Goal: Communication & Community: Ask a question

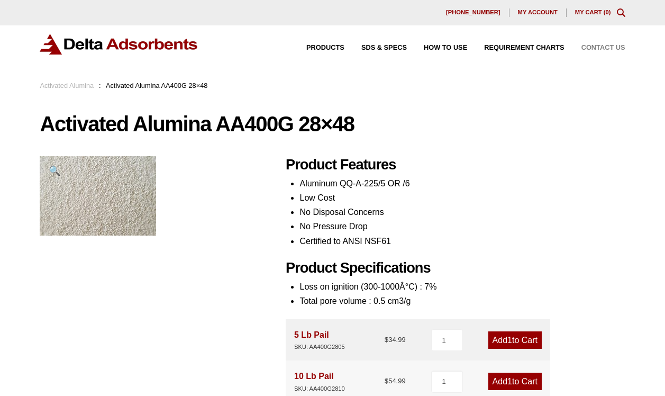
click at [597, 47] on span "Contact Us" at bounding box center [604, 47] width 44 height 7
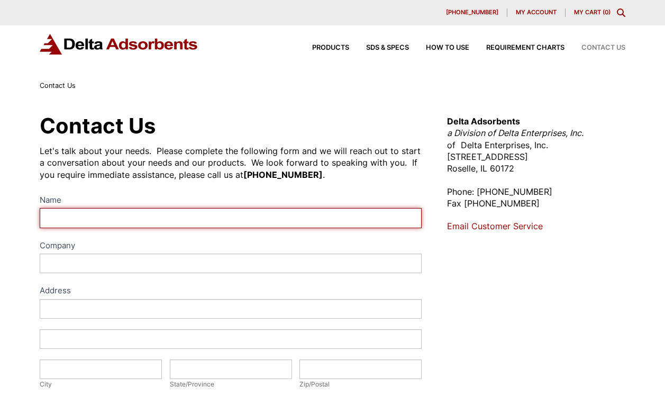
click at [65, 220] on input "Name" at bounding box center [231, 218] width 382 height 20
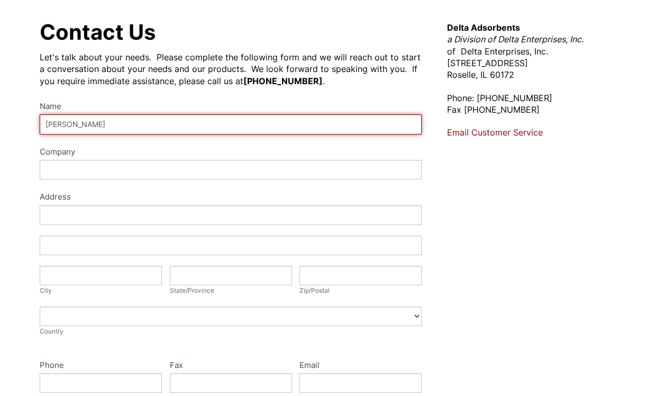
scroll to position [94, 0]
type input "harith alsaady"
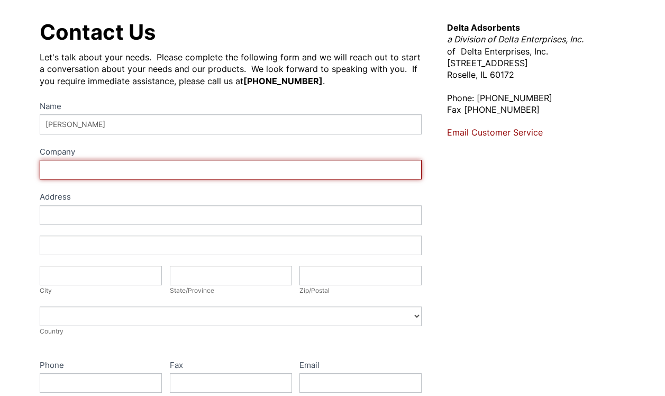
click at [50, 166] on input "Company" at bounding box center [231, 170] width 382 height 20
type input "Michigan Industrial Engineering"
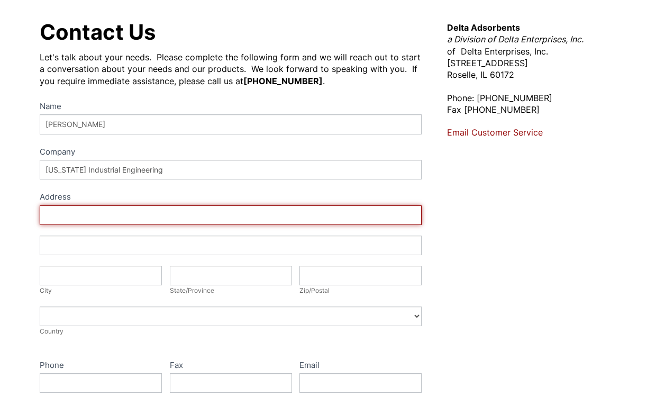
click at [51, 218] on input "Address" at bounding box center [231, 215] width 382 height 20
click at [43, 215] on input "Michigan" at bounding box center [231, 215] width 382 height 20
click at [148, 215] on input "Fifth Ave, Canton , Michigan" at bounding box center [231, 215] width 382 height 20
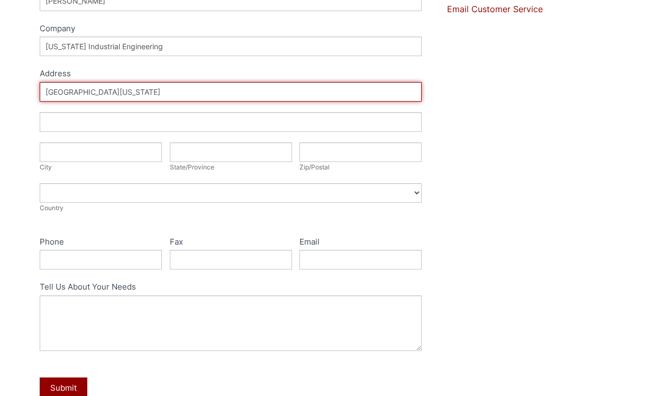
scroll to position [216, 0]
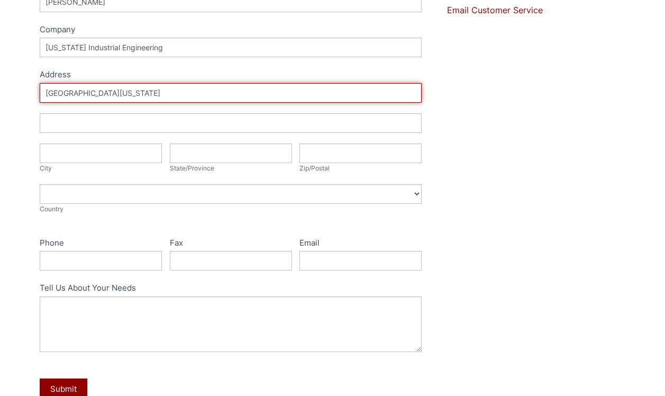
type input "Fifth Ave, Canton , Michigan 48188"
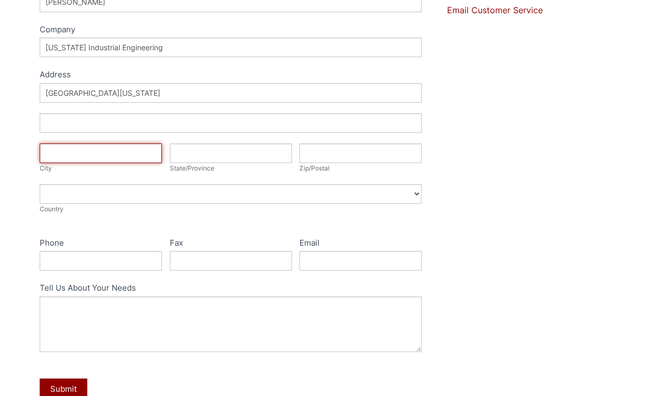
click at [50, 155] on input "City" at bounding box center [101, 153] width 122 height 20
type input "Canton"
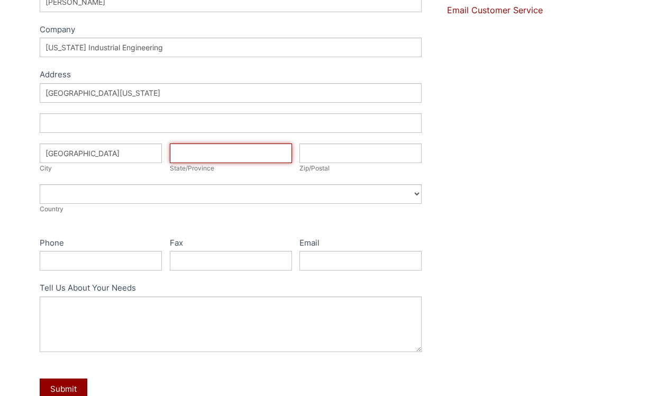
click at [180, 155] on input "State/Province" at bounding box center [231, 153] width 122 height 20
type input "MI"
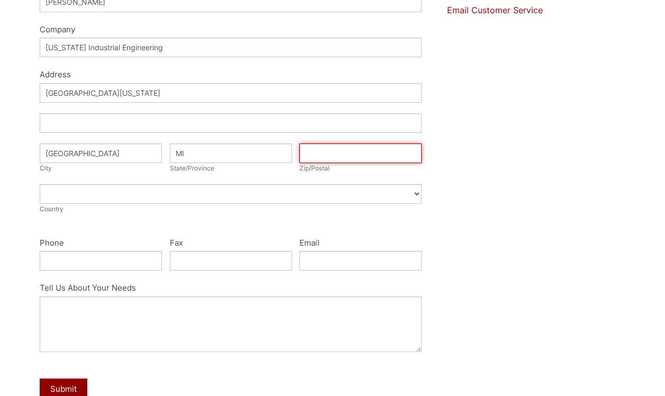
click at [316, 150] on input "Zip/Postal" at bounding box center [361, 153] width 122 height 20
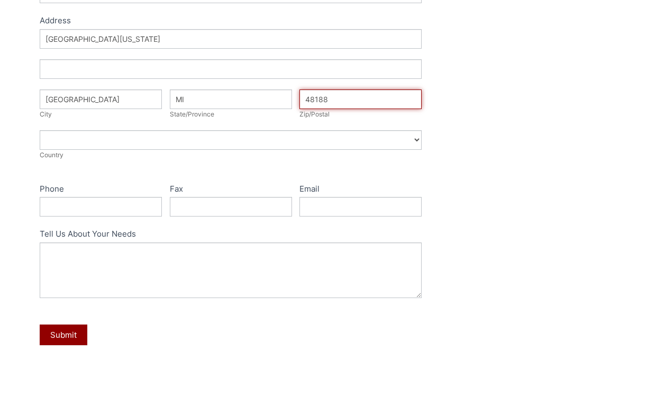
scroll to position [277, 0]
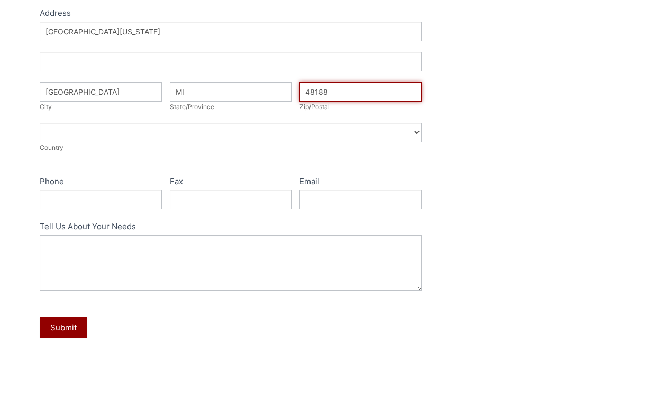
type input "48188"
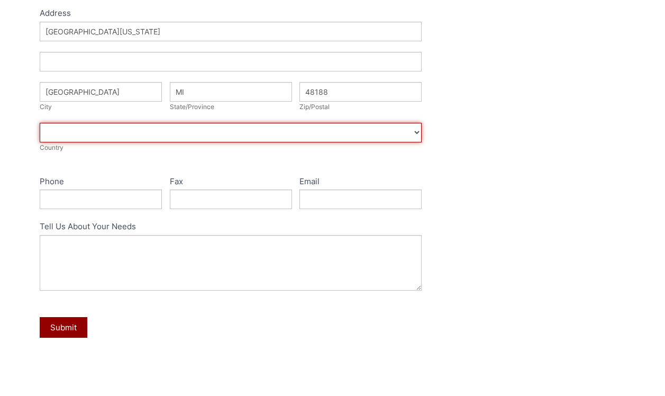
select select "United States"
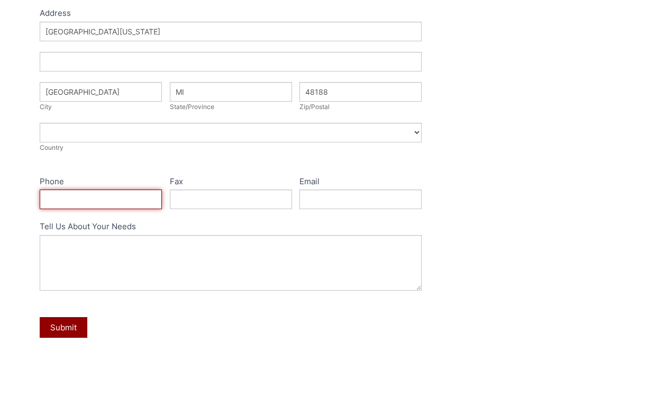
click at [64, 195] on input "Phone" at bounding box center [101, 200] width 122 height 20
type input "734 394 8972"
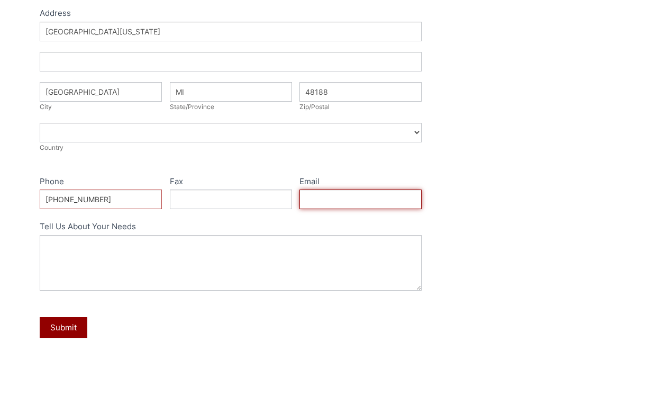
click at [311, 196] on input "Email" at bounding box center [361, 200] width 122 height 20
type input "info@michigan-eng.com"
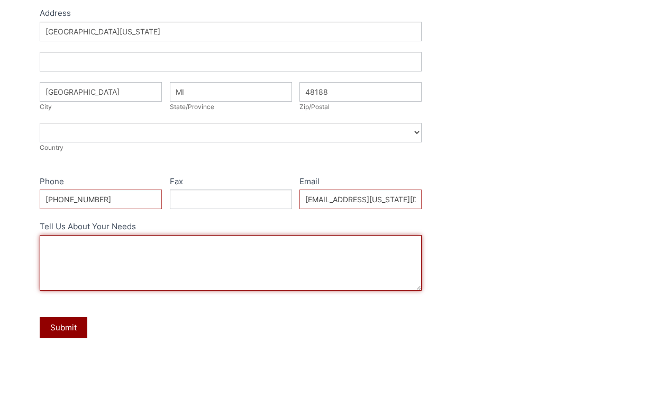
click at [52, 247] on textarea "Tell Us About Your Needs" at bounding box center [231, 263] width 382 height 56
paste textarea "Dear Sir Hi, It is our pleasure to send to you our requirement for supplying ac…"
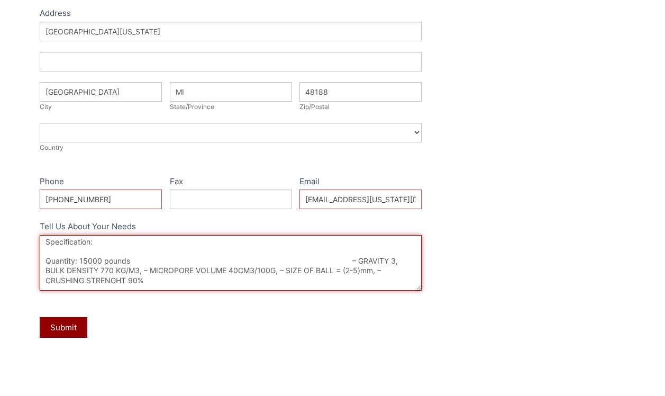
scroll to position [48, 0]
click at [344, 261] on textarea "Dear Sir Hi, It is our pleasure to send to you our requirement for supplying ac…" at bounding box center [231, 263] width 382 height 56
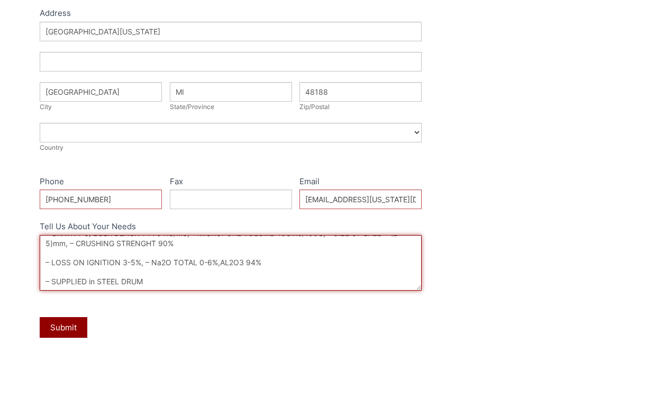
scroll to position [86, 0]
type textarea "Dear Sir Hi, It is our pleasure to send to you our requirement for supplying ac…"
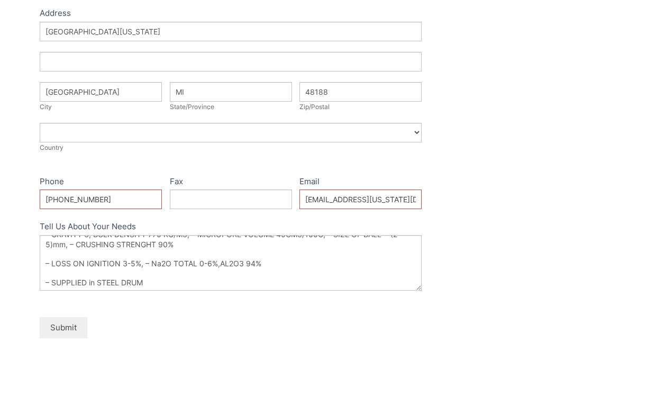
click at [59, 326] on button "Submit" at bounding box center [64, 327] width 48 height 21
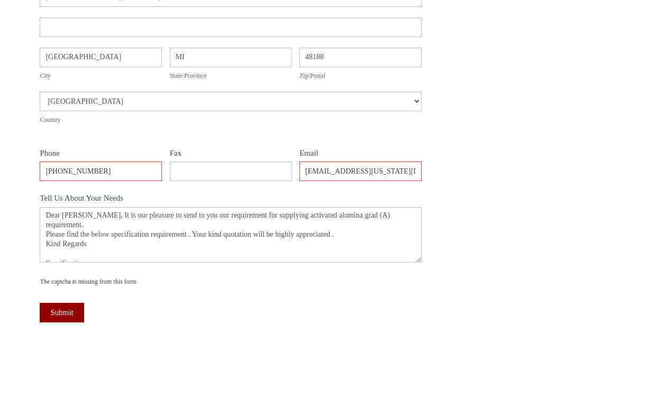
scroll to position [324, 0]
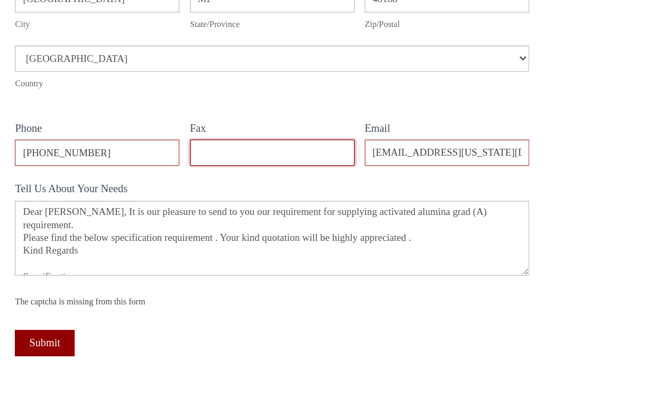
click at [170, 190] on input "Fax" at bounding box center [231, 200] width 122 height 20
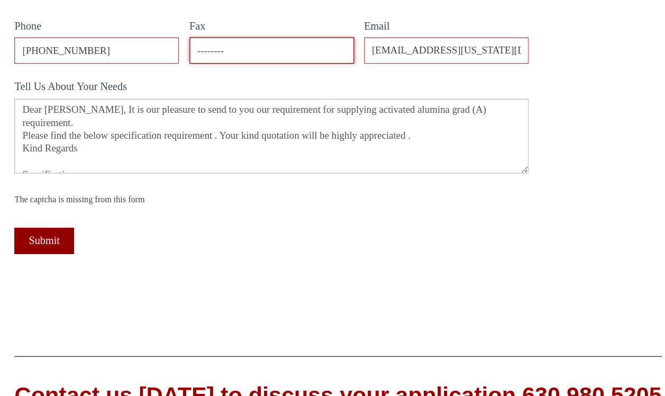
scroll to position [388, 0]
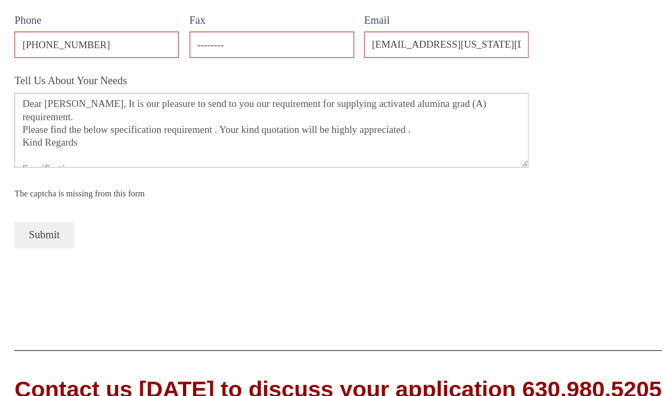
click at [40, 267] on button "Submit" at bounding box center [62, 277] width 44 height 20
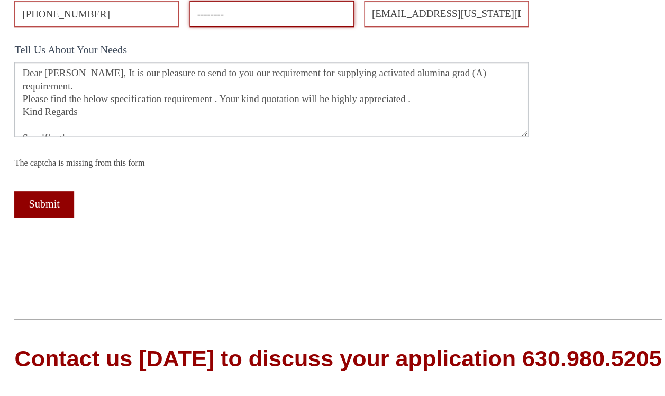
scroll to position [412, 0]
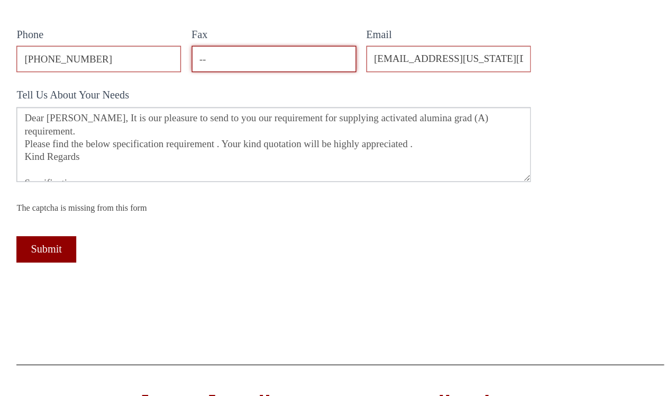
type input "-"
drag, startPoint x: 164, startPoint y: 39, endPoint x: 147, endPoint y: 42, distance: 17.2
click at [170, 101] on input "313-" at bounding box center [231, 111] width 122 height 20
paste input "313 734 3855"
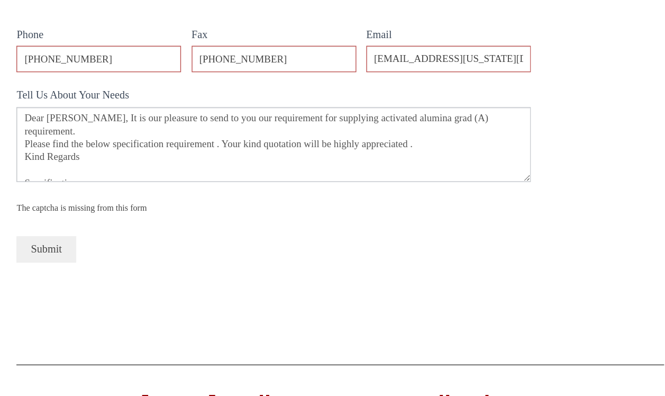
click at [40, 242] on button "Submit" at bounding box center [62, 252] width 44 height 20
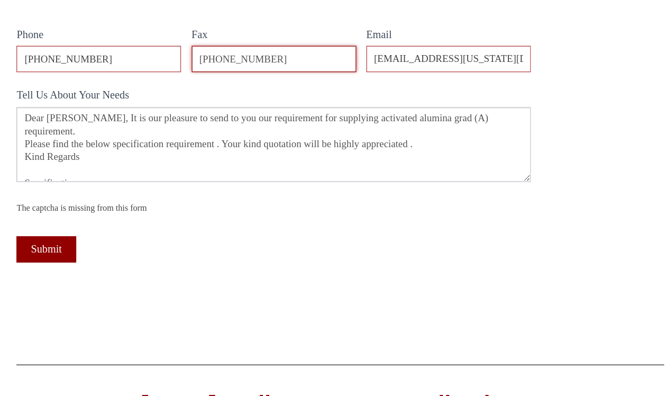
click at [170, 101] on input "313 734 3855" at bounding box center [231, 111] width 122 height 20
type input "01 313 734 3855"
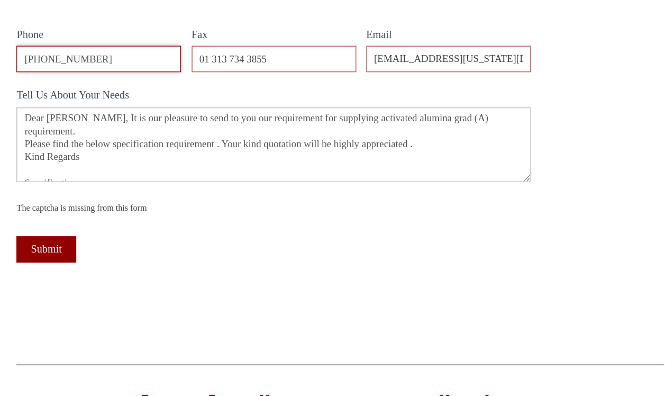
click at [40, 101] on input "734 394 8972" at bounding box center [101, 111] width 122 height 20
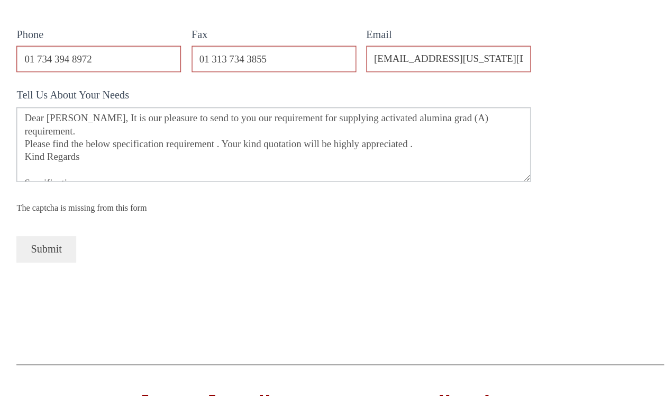
click at [40, 242] on button "Submit" at bounding box center [62, 252] width 44 height 20
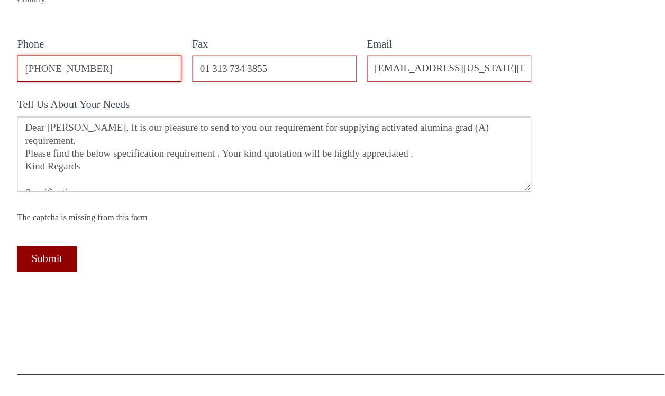
type input "01-734 394 8972"
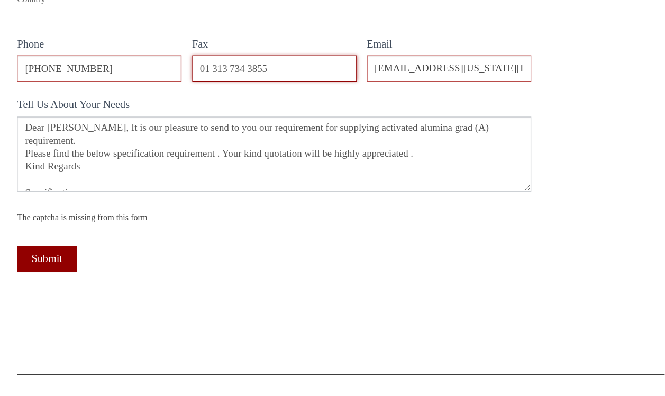
click at [170, 101] on input "01 313 734 3855" at bounding box center [231, 111] width 122 height 20
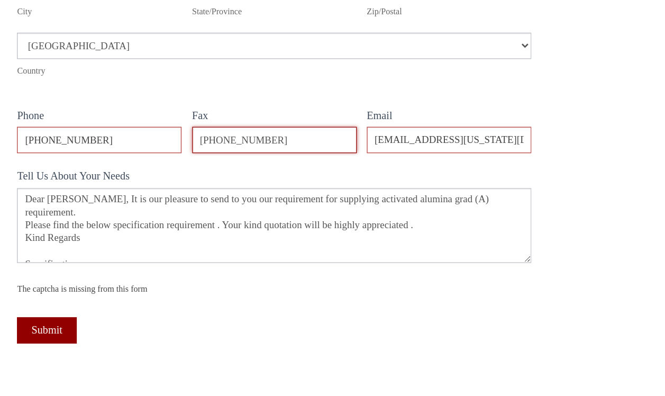
scroll to position [409, 0]
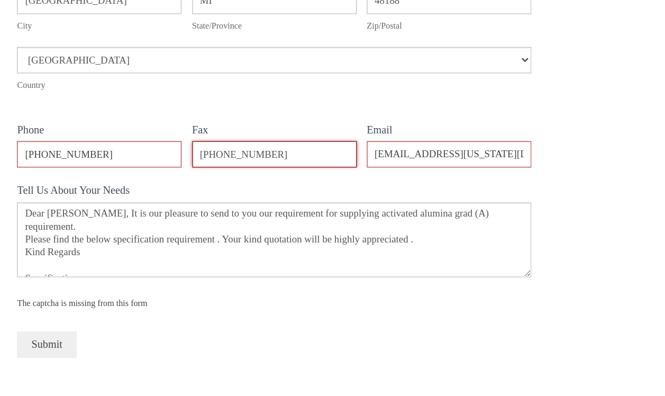
type input "01-313 734 3855"
click at [40, 253] on button "Submit" at bounding box center [62, 256] width 44 height 20
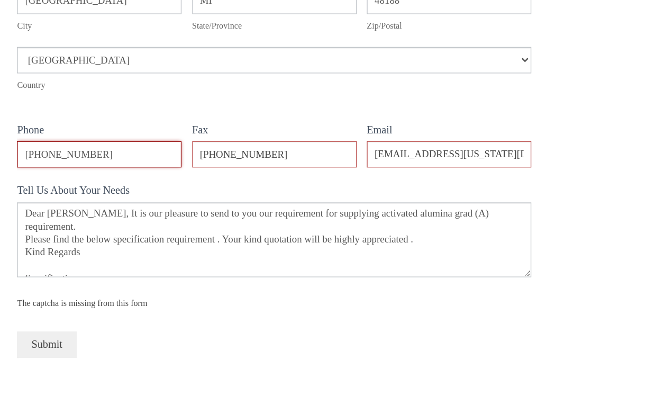
type input "734 394 8972"
click at [40, 250] on button "Submit" at bounding box center [62, 256] width 44 height 20
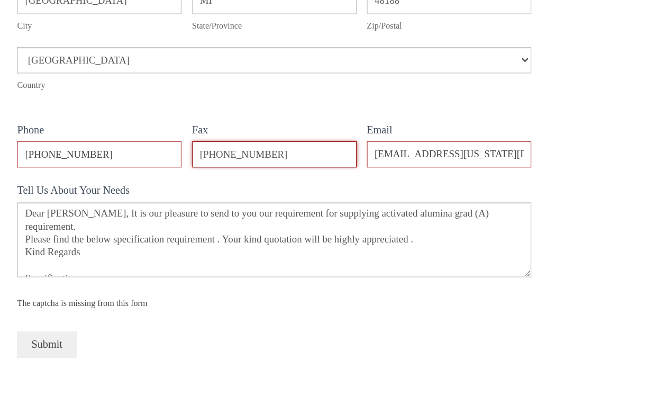
type input "313 734 3855"
click at [40, 254] on button "Submit" at bounding box center [62, 256] width 44 height 20
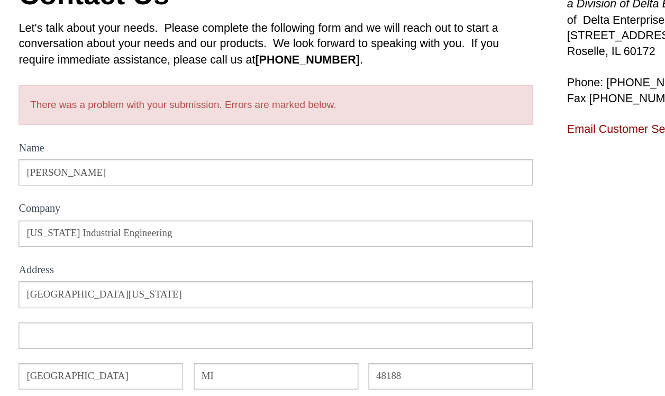
scroll to position [0, 0]
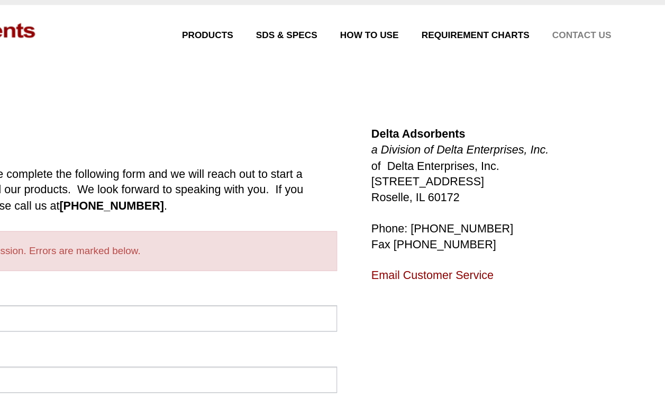
click at [447, 221] on link "Email Customer Service" at bounding box center [492, 225] width 91 height 9
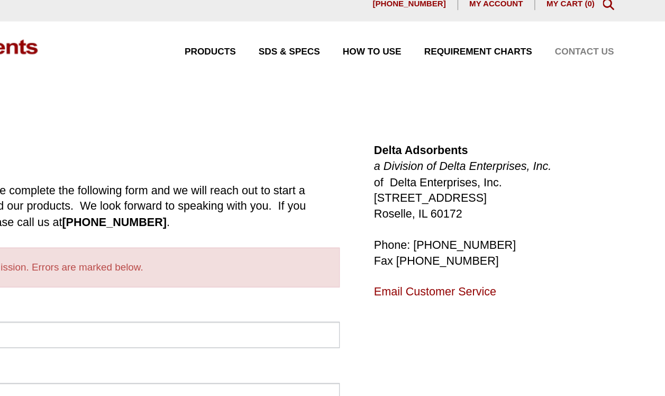
click at [447, 221] on link "Email Customer Service" at bounding box center [492, 225] width 91 height 9
